Goal: Book appointment/travel/reservation

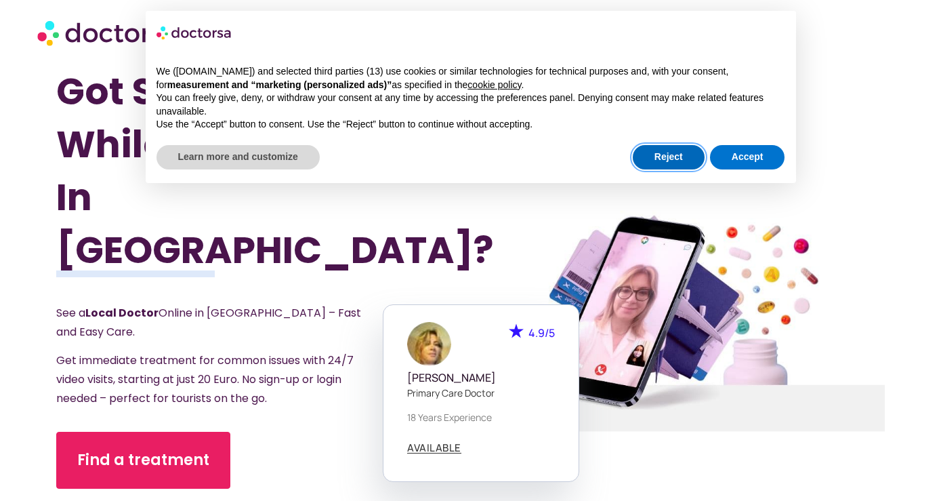
click at [650, 153] on button "Reject" at bounding box center [669, 157] width 72 height 24
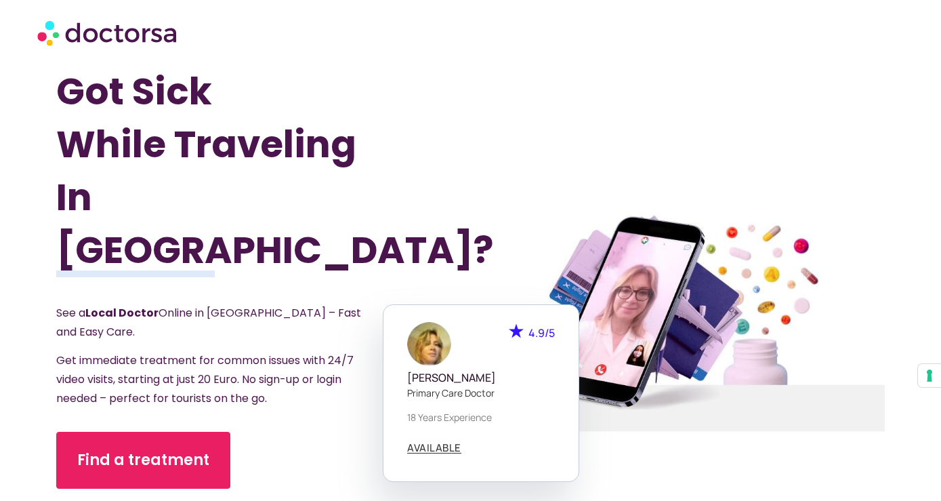
click at [481, 141] on div at bounding box center [678, 320] width 443 height 546
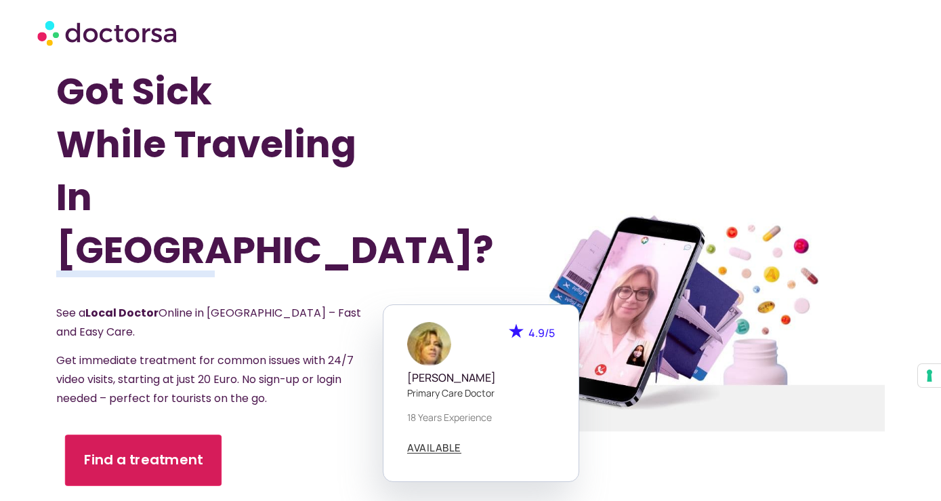
click at [126, 450] on span "Find a treatment" at bounding box center [143, 460] width 119 height 20
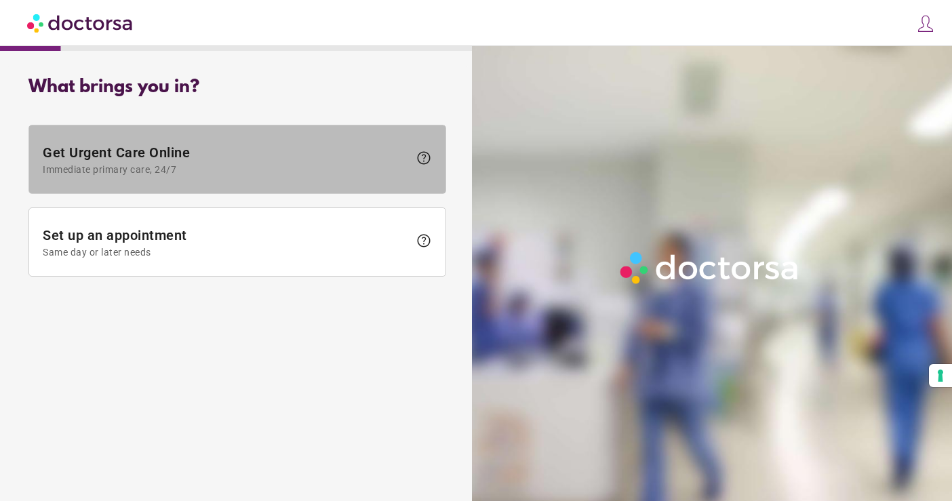
click at [335, 166] on span "Immediate primary care, 24/7" at bounding box center [226, 169] width 366 height 11
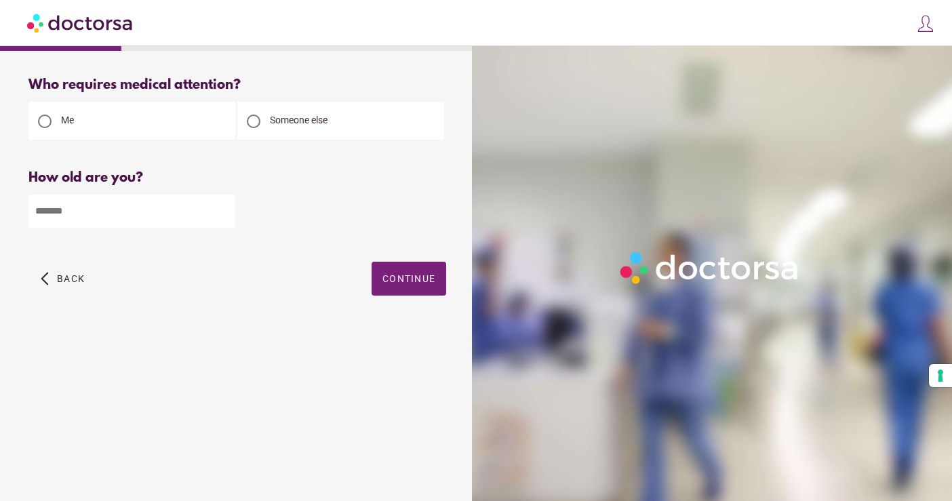
click at [108, 223] on input "number" at bounding box center [131, 211] width 207 height 33
type input "**"
click at [411, 287] on span "button" at bounding box center [408, 279] width 75 height 34
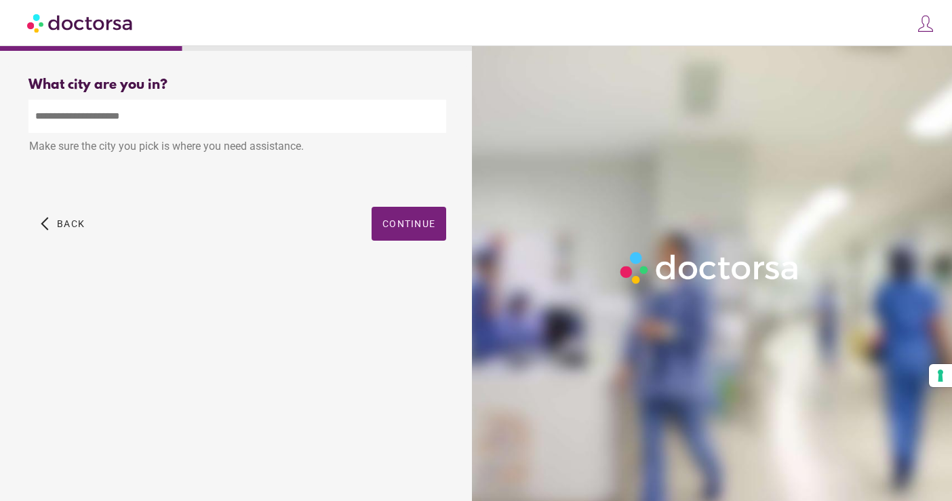
click at [318, 123] on input "text" at bounding box center [236, 116] width 417 height 33
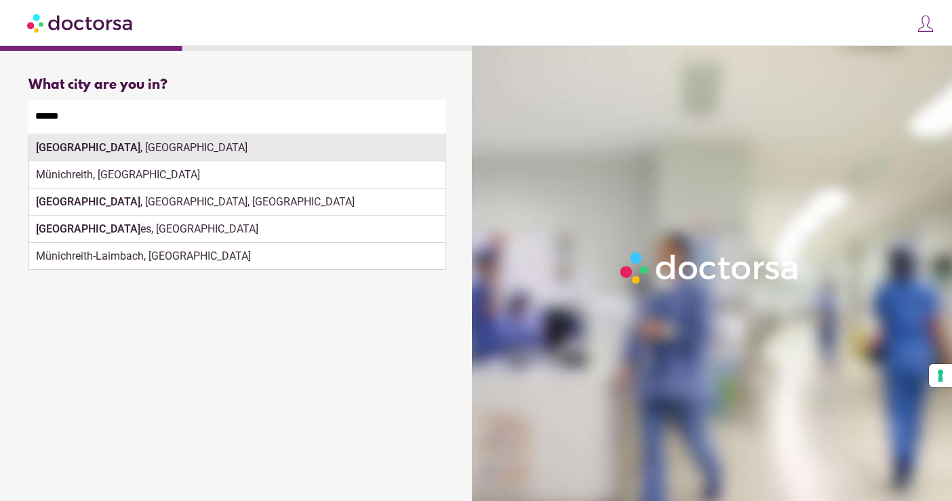
click at [148, 146] on div "Munich , Germany" at bounding box center [237, 147] width 416 height 27
type input "**********"
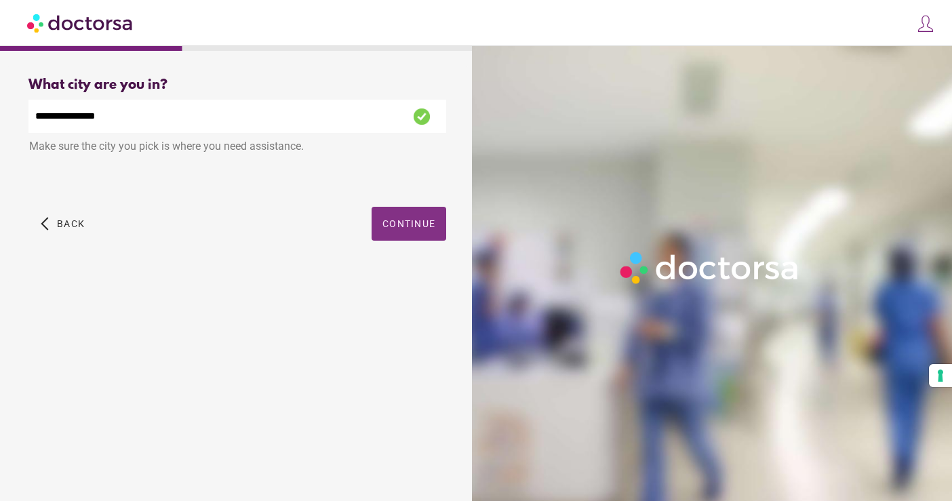
click at [401, 237] on span "button" at bounding box center [408, 224] width 75 height 34
